Goal: Find specific page/section: Find specific page/section

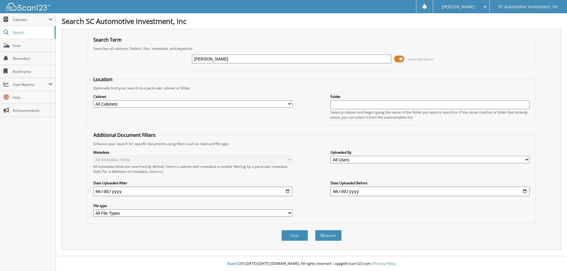
type input "[PERSON_NAME]"
click at [315, 230] on button "Search" at bounding box center [328, 235] width 27 height 11
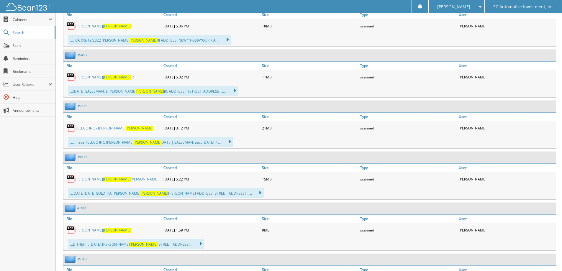
scroll to position [354, 0]
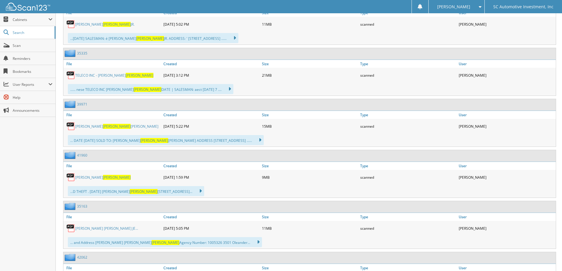
click at [99, 176] on link "[PERSON_NAME] [PERSON_NAME]" at bounding box center [102, 177] width 55 height 5
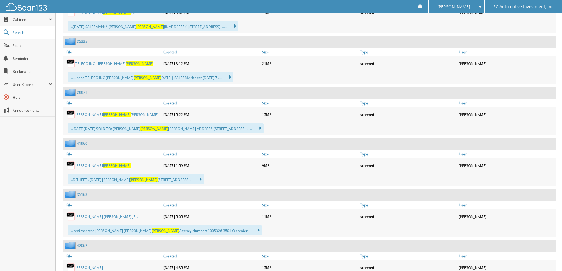
scroll to position [384, 0]
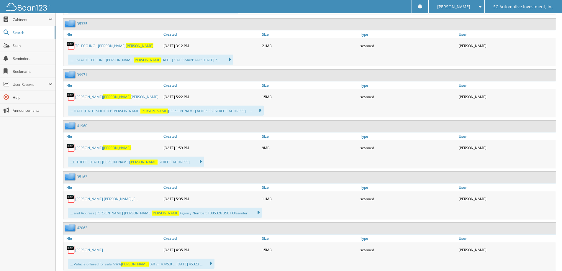
click at [97, 148] on link "ASHLEY CAROLINE ROGERS" at bounding box center [102, 148] width 55 height 5
